Goal: Information Seeking & Learning: Find contact information

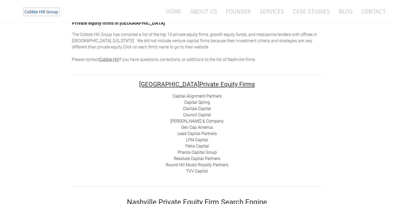
scroll to position [47, 0]
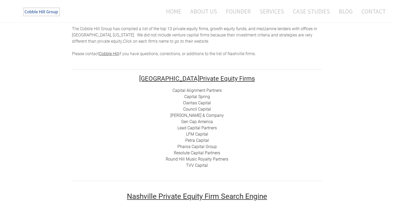
click at [204, 90] on link "Capital Alignment Partners" at bounding box center [196, 90] width 49 height 5
click at [193, 96] on link "Capital Spring" at bounding box center [197, 96] width 26 height 5
click at [201, 102] on link "Claritas Capital" at bounding box center [197, 103] width 28 height 5
click at [196, 110] on link "Council Capital" at bounding box center [197, 109] width 28 height 5
click at [204, 117] on link "[PERSON_NAME] & Company" at bounding box center [196, 115] width 53 height 5
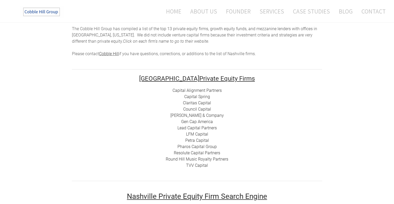
click at [200, 122] on link "Gen Cap America" at bounding box center [197, 121] width 32 height 5
click at [201, 129] on link "Lead Capital Partners" at bounding box center [196, 128] width 39 height 5
click at [194, 135] on link "LFM Capital" at bounding box center [197, 134] width 22 height 5
click at [195, 146] on link "Pharos Capital Group" at bounding box center [196, 146] width 39 height 5
click at [196, 154] on link "Resolute Capital Partners" at bounding box center [197, 153] width 46 height 5
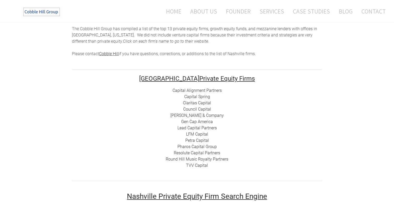
click at [200, 161] on link "Round Hill Music Royalty Partners" at bounding box center [197, 159] width 63 height 5
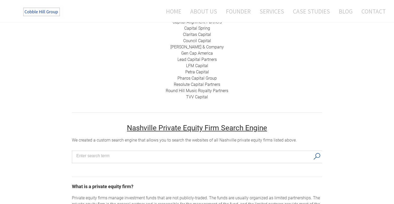
scroll to position [144, 0]
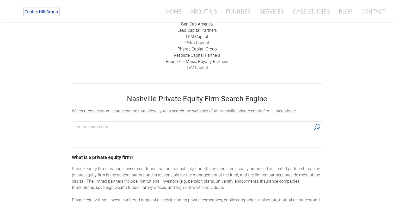
click at [201, 68] on link "TVV Capital" at bounding box center [197, 67] width 22 height 5
